Goal: Check status: Check status

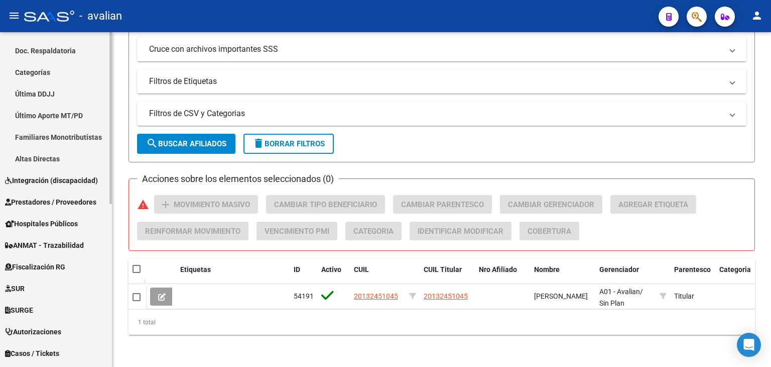
scroll to position [317, 0]
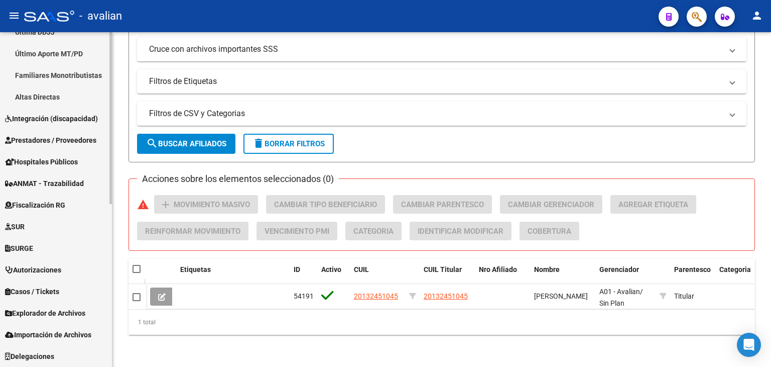
click at [56, 313] on span "Explorador de Archivos" at bounding box center [45, 312] width 80 height 11
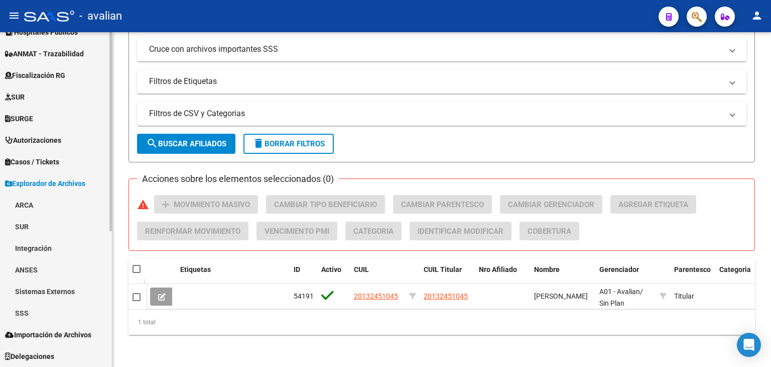
scroll to position [209, 0]
click at [30, 314] on link "SSS" at bounding box center [56, 313] width 112 height 22
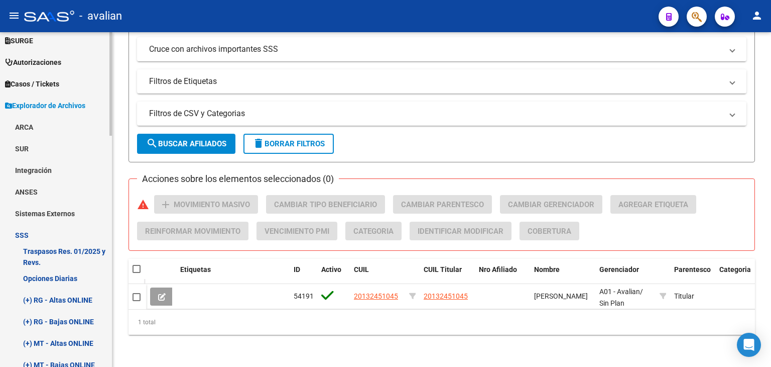
scroll to position [310, 0]
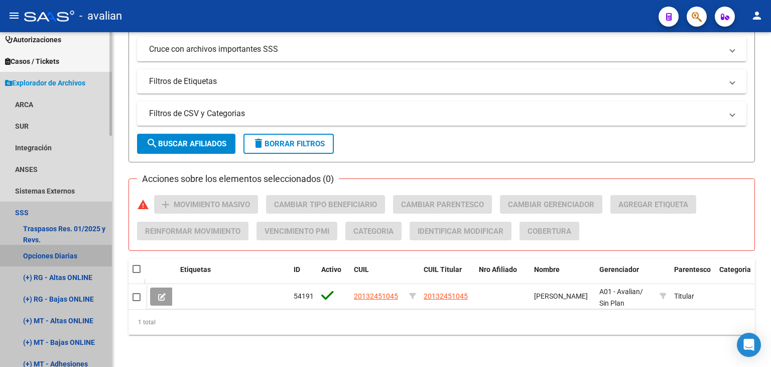
click at [65, 255] on link "Opciones Diarias" at bounding box center [56, 256] width 112 height 22
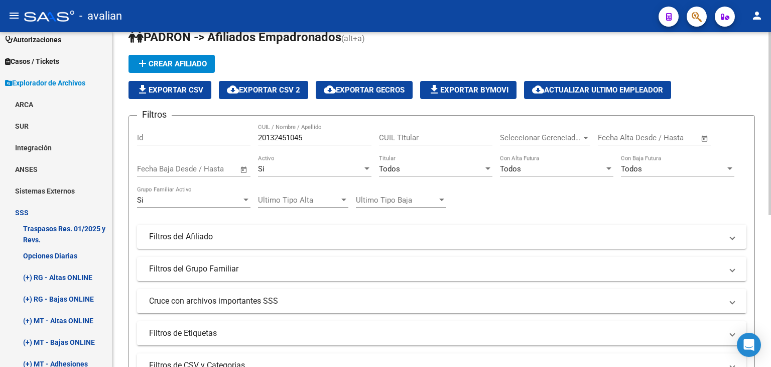
scroll to position [0, 0]
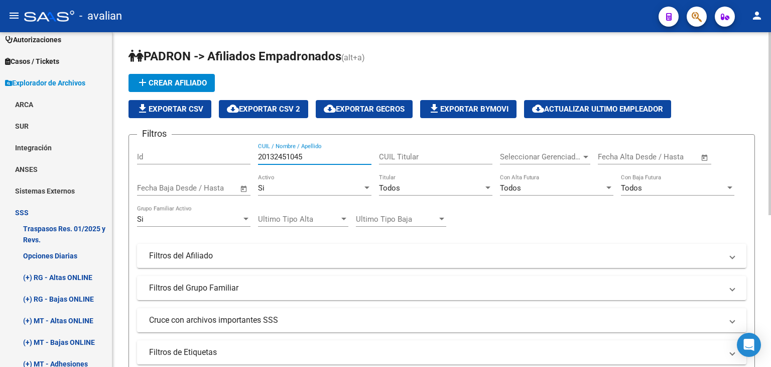
drag, startPoint x: 314, startPoint y: 155, endPoint x: 247, endPoint y: 155, distance: 67.3
click at [247, 155] on div "Filtros Id 20132451045 CUIL / Nombre / Apellido CUIL Titular Seleccionar Gerenc…" at bounding box center [442, 253] width 610 height 221
paste input "7408944894"
type input "27408944894"
click at [248, 156] on div "-1 Id" at bounding box center [194, 158] width 114 height 31
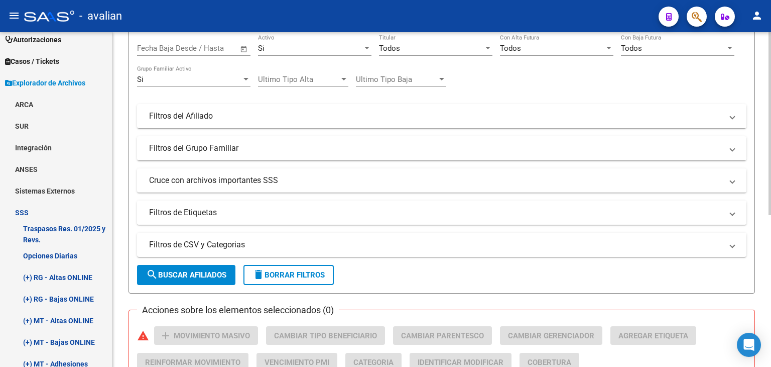
scroll to position [151, 0]
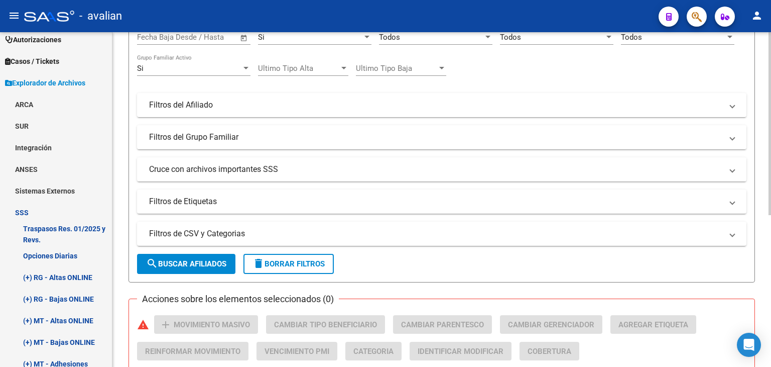
type input "-1"
click at [213, 256] on button "search Buscar Afiliados" at bounding box center [186, 264] width 98 height 20
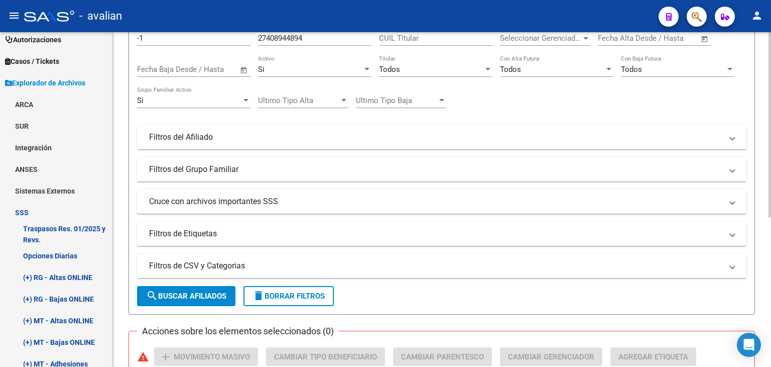
scroll to position [0, 0]
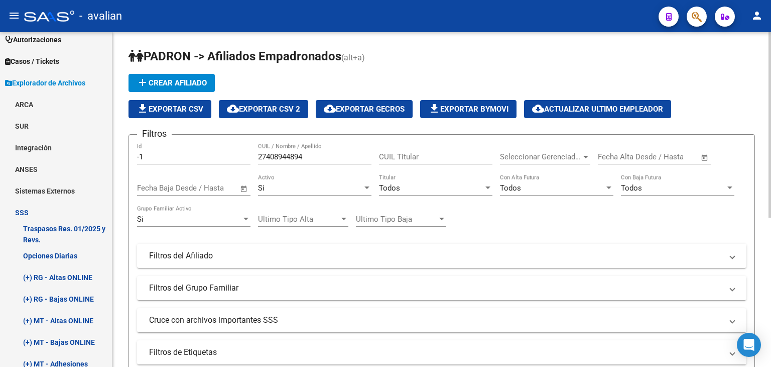
click at [188, 157] on input "-1" at bounding box center [194, 156] width 114 height 9
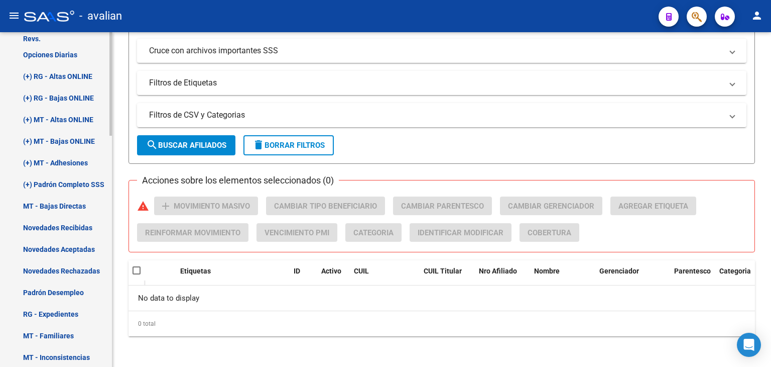
scroll to position [461, 0]
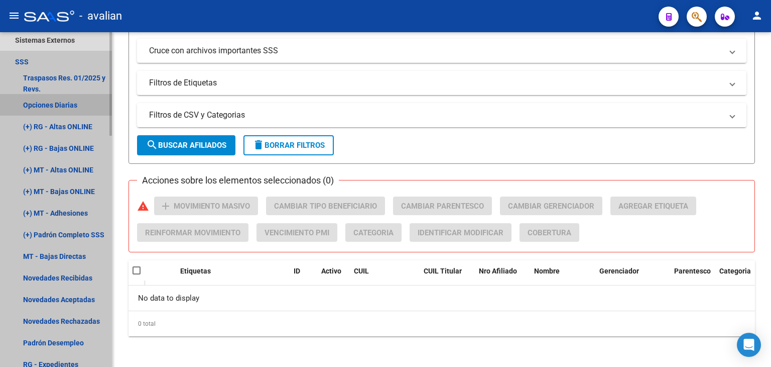
click at [69, 105] on link "Opciones Diarias" at bounding box center [56, 105] width 112 height 22
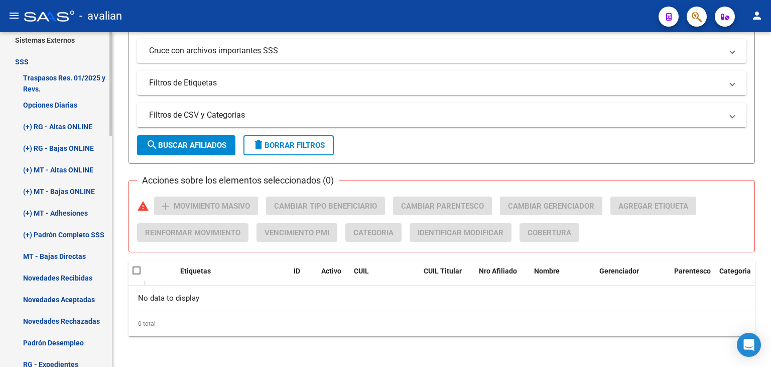
click at [69, 105] on link "Opciones Diarias" at bounding box center [56, 105] width 112 height 22
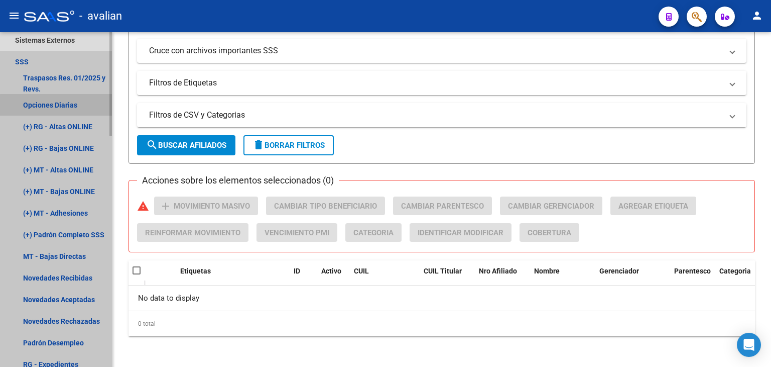
click at [69, 105] on link "Opciones Diarias" at bounding box center [56, 105] width 112 height 22
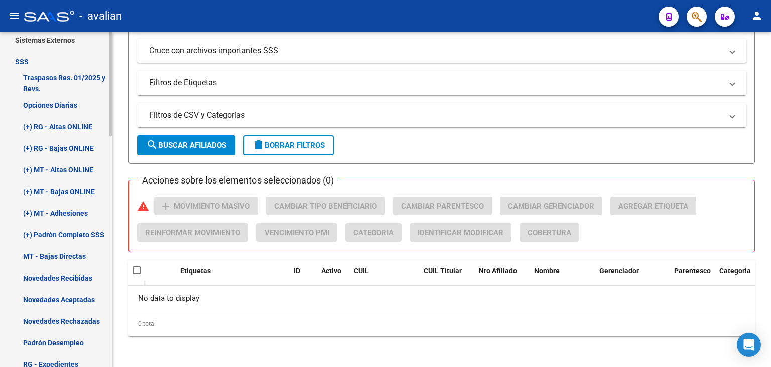
click at [64, 127] on link "(+) RG - Altas ONLINE" at bounding box center [56, 127] width 112 height 22
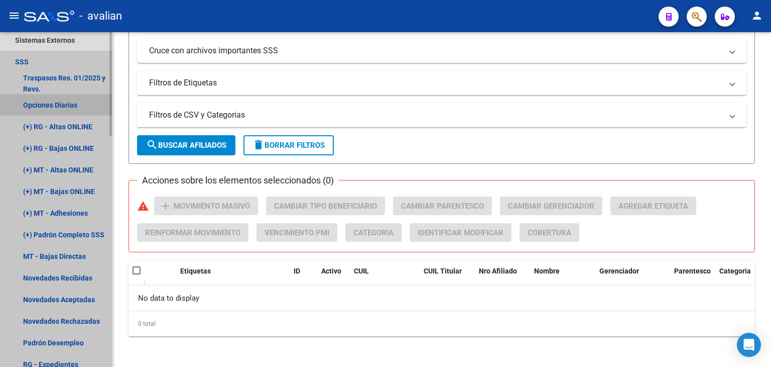
click at [64, 101] on link "Opciones Diarias" at bounding box center [56, 105] width 112 height 22
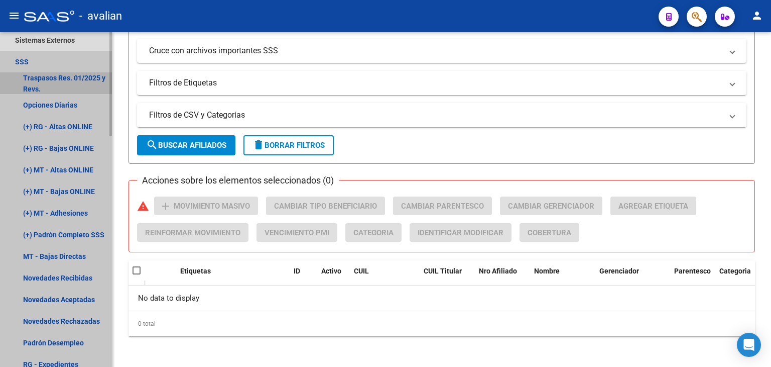
click at [64, 76] on link "Traspasos Res. 01/2025 y Revs." at bounding box center [56, 83] width 112 height 22
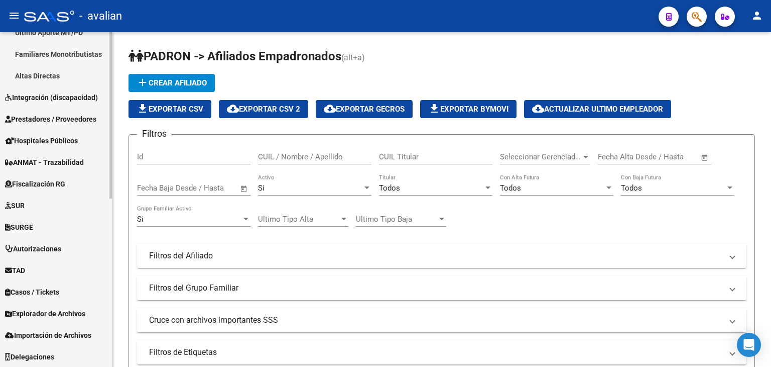
scroll to position [339, 0]
click at [66, 315] on span "Explorador de Archivos" at bounding box center [45, 312] width 80 height 11
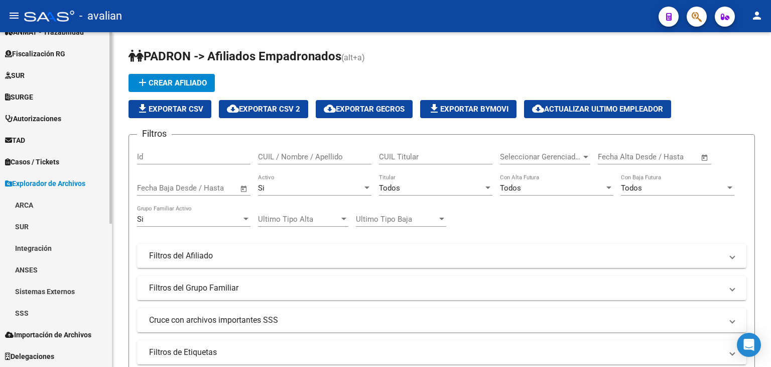
scroll to position [231, 0]
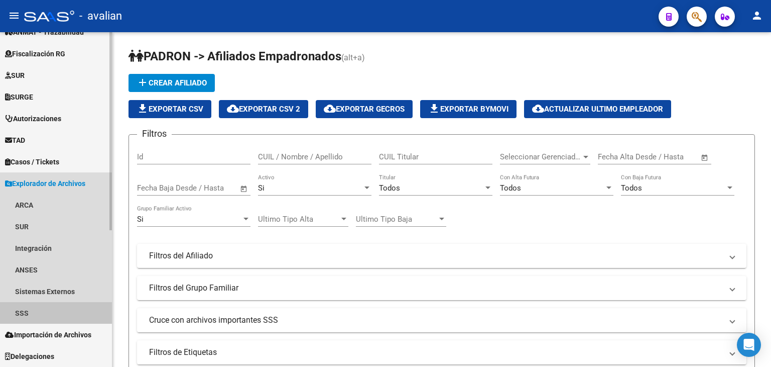
click at [58, 306] on link "SSS" at bounding box center [56, 313] width 112 height 22
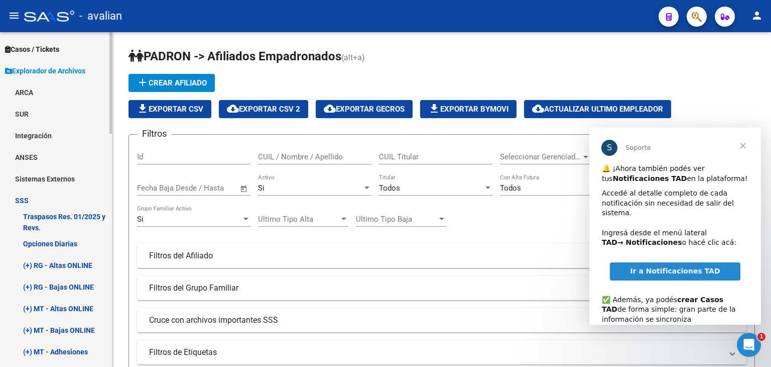
scroll to position [382, 0]
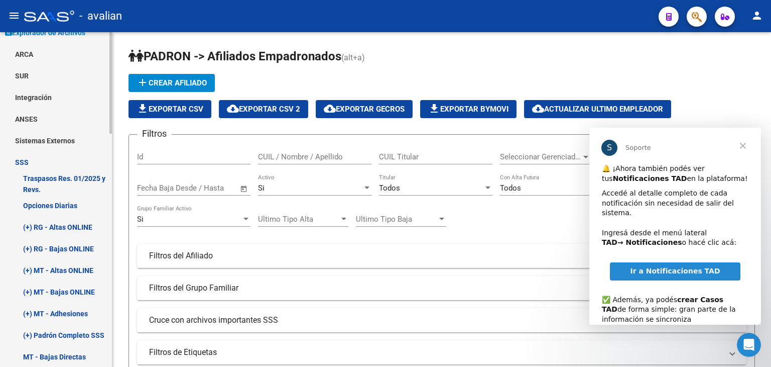
click at [63, 203] on link "Opciones Diarias" at bounding box center [56, 205] width 112 height 22
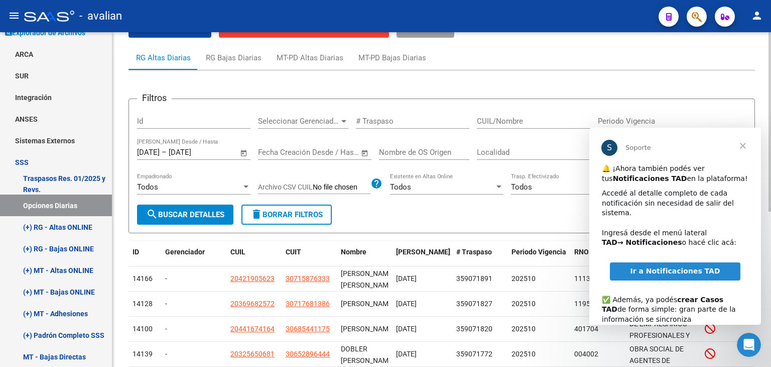
scroll to position [100, 0]
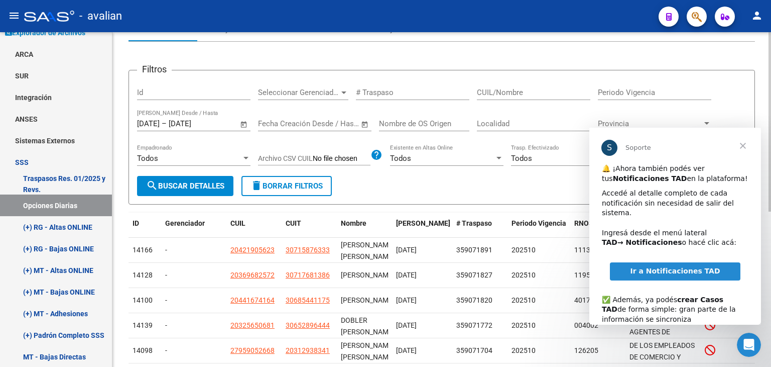
click at [542, 93] on input "CUIL/Nombre" at bounding box center [534, 92] width 114 height 9
paste input "27408944894"
type input "27408944894"
click at [203, 176] on button "search Buscar Detalles" at bounding box center [185, 186] width 96 height 20
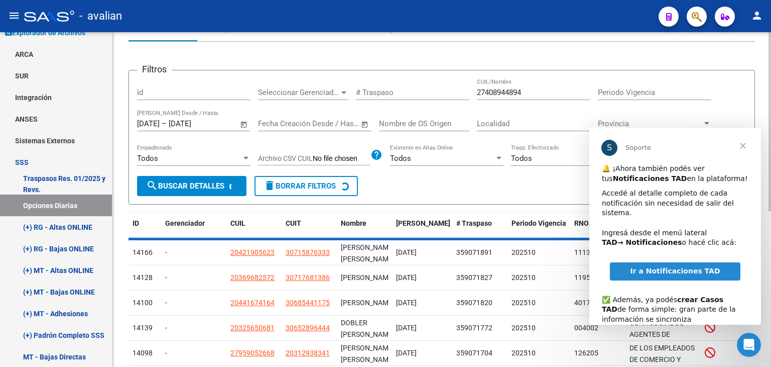
scroll to position [53, 0]
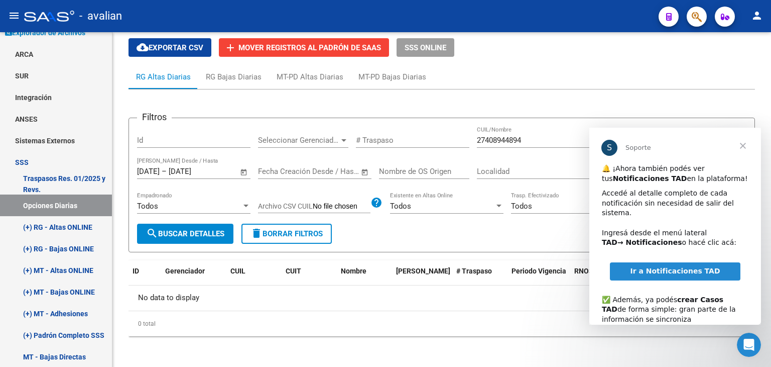
click at [744, 142] on span "Cerrar" at bounding box center [743, 146] width 36 height 36
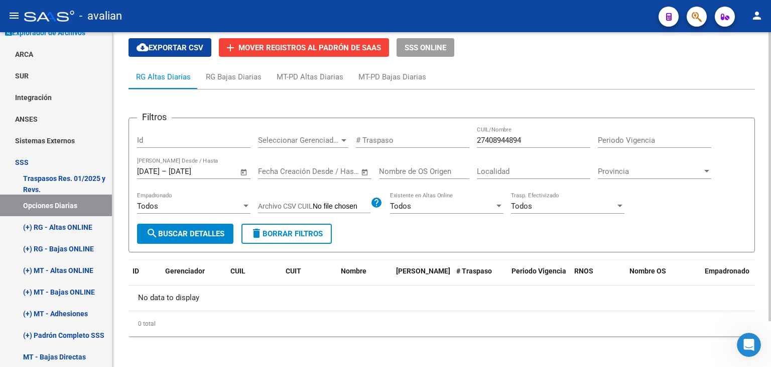
click at [217, 167] on input "30/09/2025" at bounding box center [193, 171] width 49 height 9
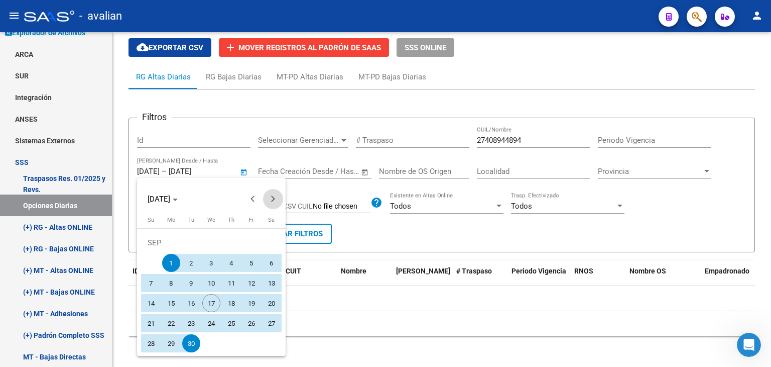
click at [273, 199] on button "Next month" at bounding box center [273, 199] width 20 height 20
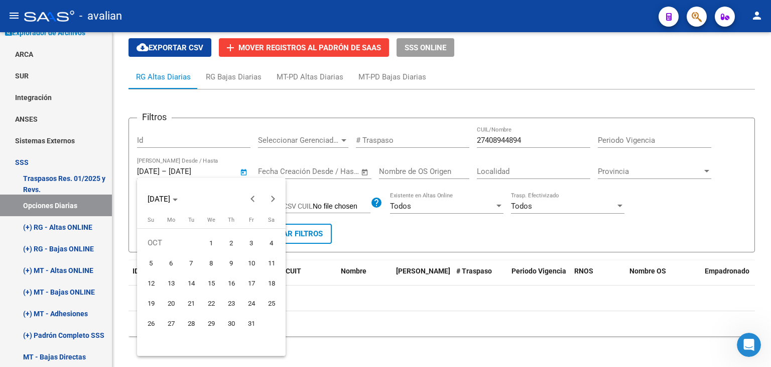
click at [214, 236] on span "1" at bounding box center [211, 243] width 18 height 18
type input "01/10/2025"
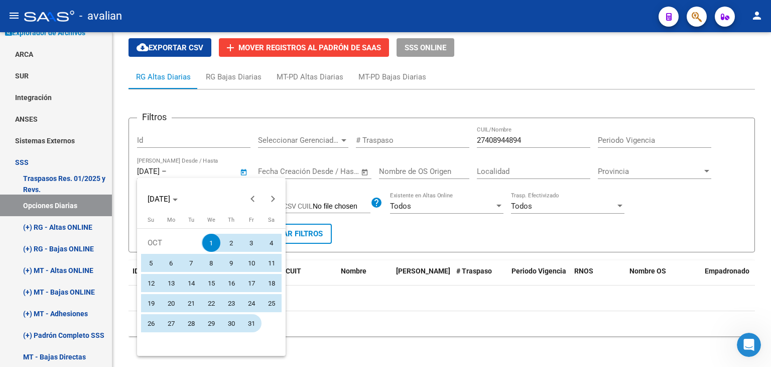
click at [253, 327] on span "31" at bounding box center [252, 323] width 18 height 18
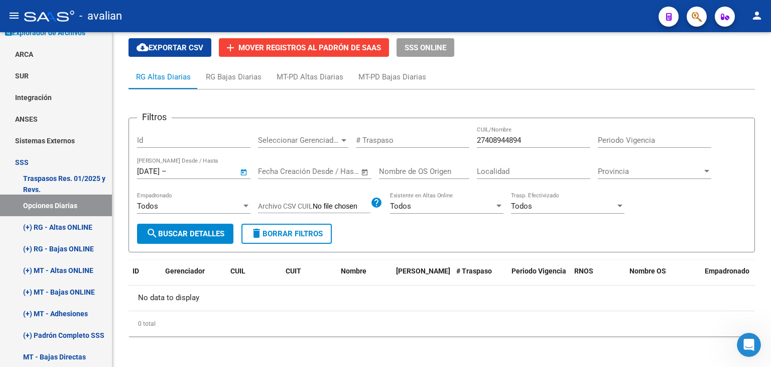
type input "31/10/2025"
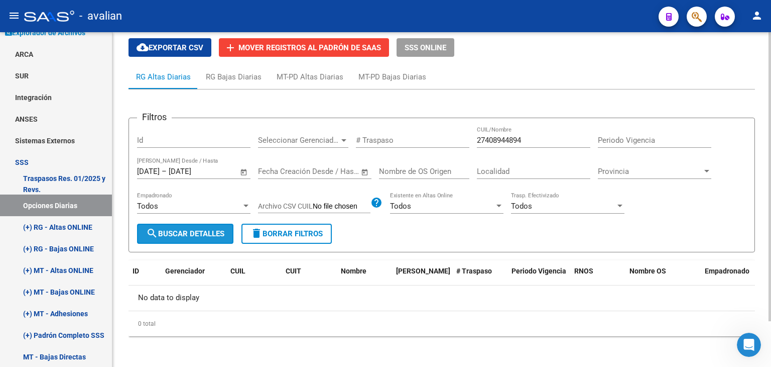
click at [179, 236] on span "search Buscar Detalles" at bounding box center [185, 233] width 78 height 9
click at [217, 171] on input "31/10/2025" at bounding box center [193, 171] width 49 height 9
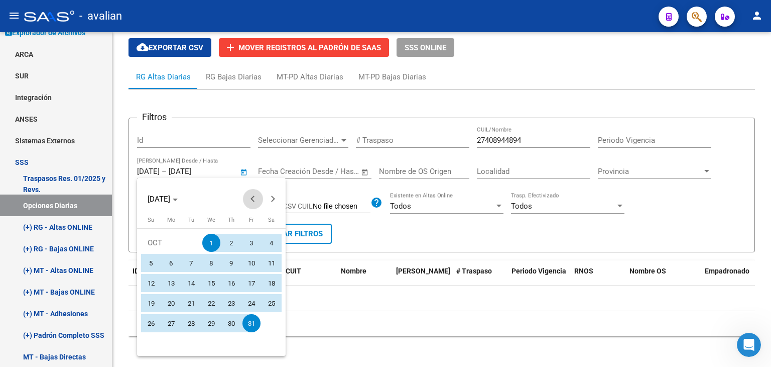
click at [259, 201] on span "Previous month" at bounding box center [253, 199] width 20 height 20
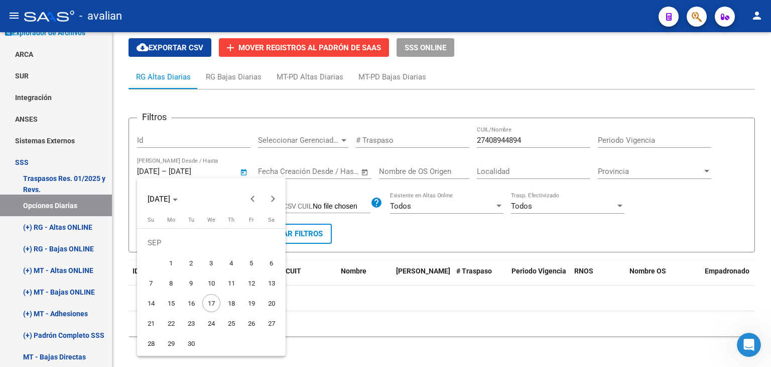
click at [176, 263] on span "1" at bounding box center [171, 263] width 18 height 18
type input "01/09/2025"
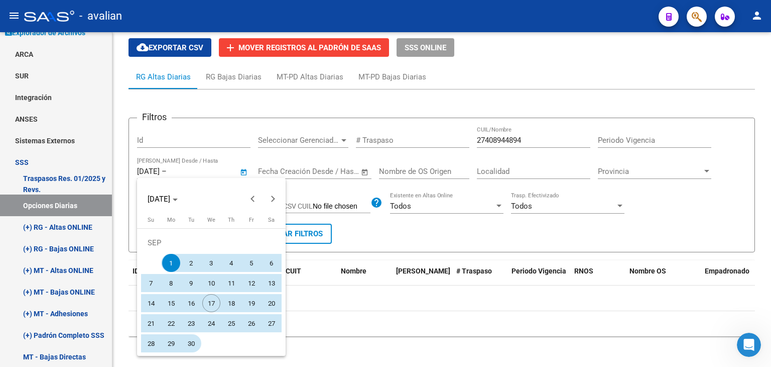
click at [195, 346] on span "30" at bounding box center [191, 343] width 18 height 18
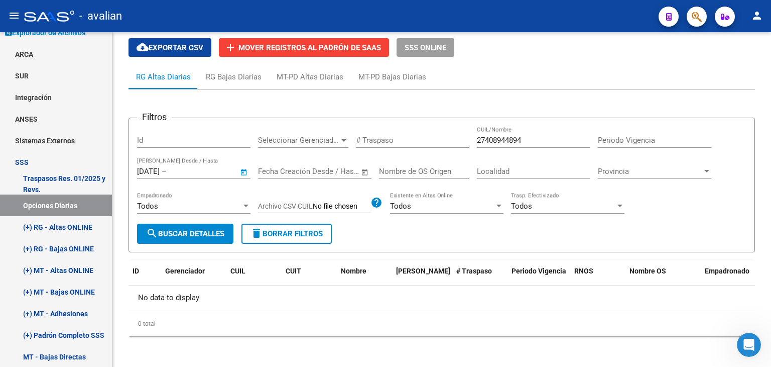
type input "30/09/2025"
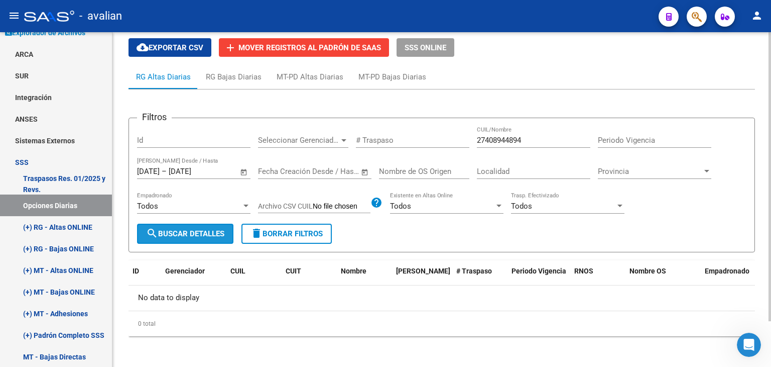
click at [201, 229] on span "search Buscar Detalles" at bounding box center [185, 233] width 78 height 9
drag, startPoint x: 526, startPoint y: 141, endPoint x: 476, endPoint y: 141, distance: 50.7
click at [476, 141] on div "Filtros Id Seleccionar Gerenciador Seleccionar Gerenciador # Traspaso 274089448…" at bounding box center [442, 174] width 610 height 97
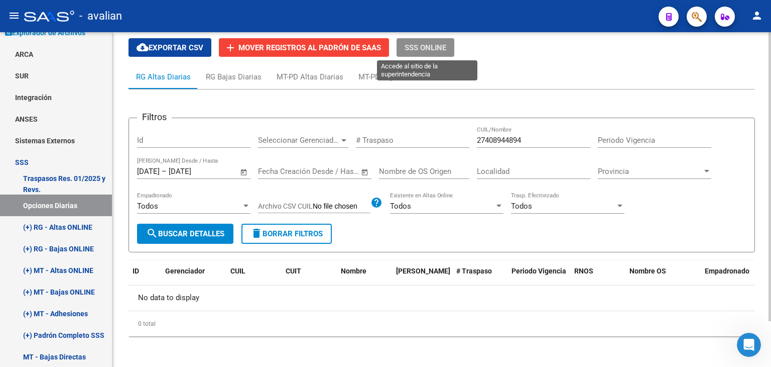
click at [416, 51] on span "SSS ONLINE" at bounding box center [426, 47] width 42 height 9
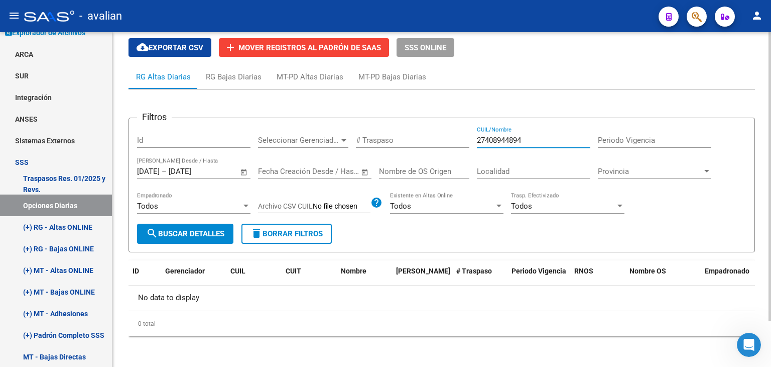
paste input "20402563428"
click at [198, 230] on span "search Buscar Detalles" at bounding box center [185, 233] width 78 height 9
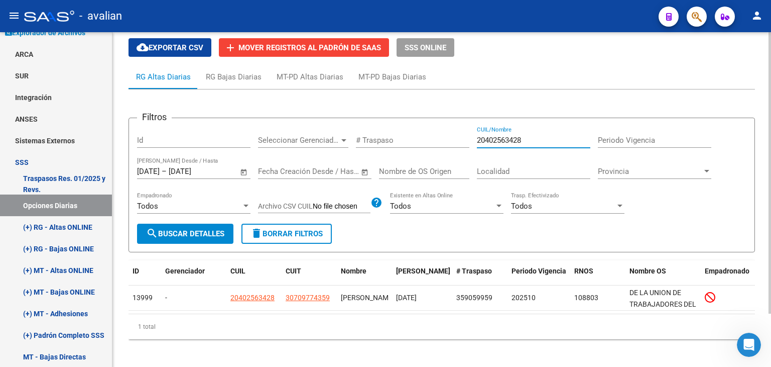
drag, startPoint x: 541, startPoint y: 137, endPoint x: 472, endPoint y: 138, distance: 69.3
click at [472, 138] on div "Filtros Id Seleccionar Gerenciador Seleccionar Gerenciador # Traspaso 204025634…" at bounding box center [442, 174] width 610 height 97
paste input "7408944894"
type input "27408944894"
click at [198, 227] on button "search Buscar Detalles" at bounding box center [185, 233] width 96 height 20
